Goal: Navigation & Orientation: Find specific page/section

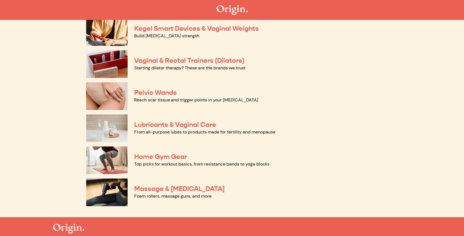
scroll to position [218, 0]
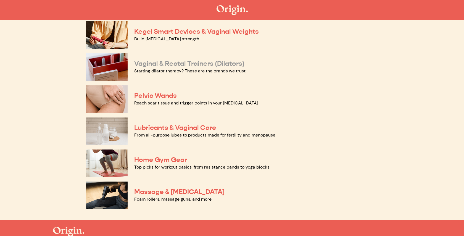
click at [163, 66] on link "Vaginal & Rectal Trainers (Dilators)" at bounding box center [189, 63] width 110 height 8
click at [147, 127] on link "Lubricants & Vaginal Care" at bounding box center [175, 128] width 82 height 8
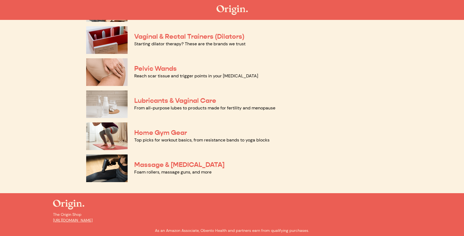
scroll to position [246, 0]
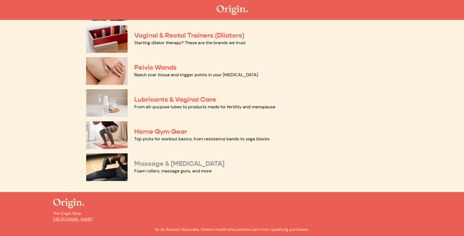
click at [153, 164] on link "Massage & Myofascial Release" at bounding box center [179, 164] width 90 height 8
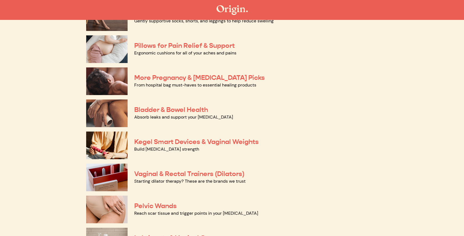
scroll to position [89, 0]
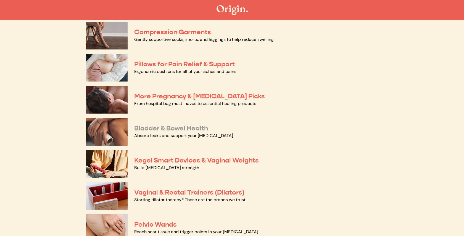
click at [140, 126] on link "Bladder & Bowel Health" at bounding box center [171, 128] width 74 height 8
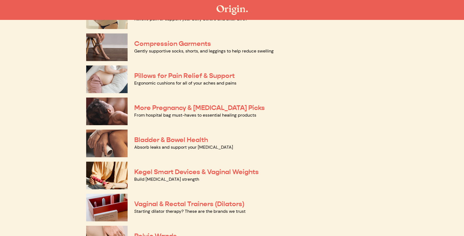
scroll to position [76, 0]
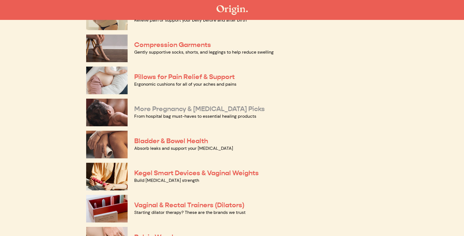
click at [139, 111] on link "More Pregnancy & Postpartum Picks" at bounding box center [199, 109] width 131 height 8
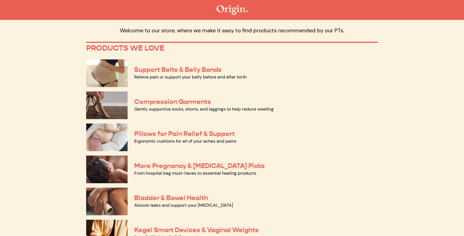
scroll to position [19, 0]
click at [143, 101] on link "Compression Garments" at bounding box center [172, 102] width 77 height 8
click at [141, 70] on link "Support Belts & Belly Bands" at bounding box center [178, 70] width 88 height 8
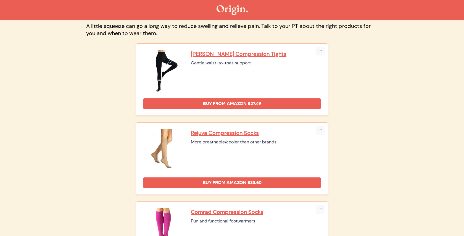
scroll to position [34, 0]
